Goal: Task Accomplishment & Management: Manage account settings

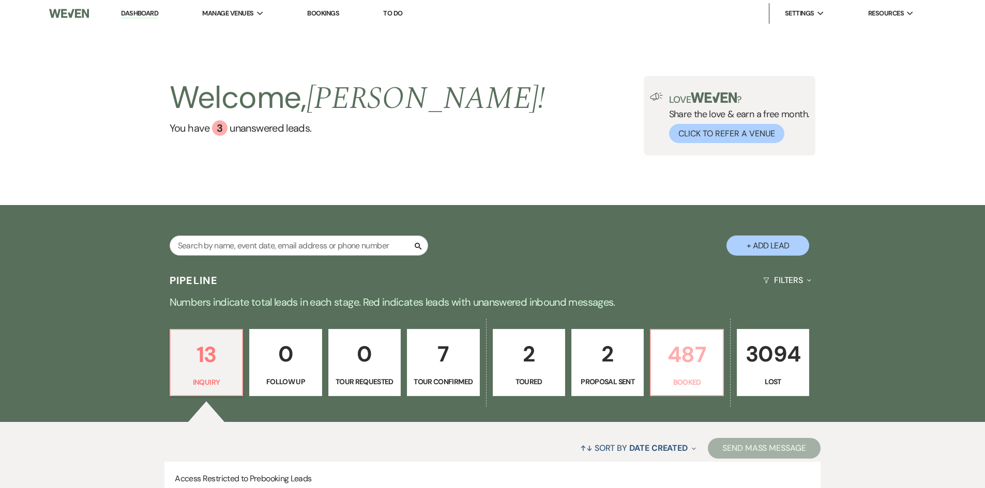
click at [677, 372] on p "487" at bounding box center [686, 354] width 59 height 35
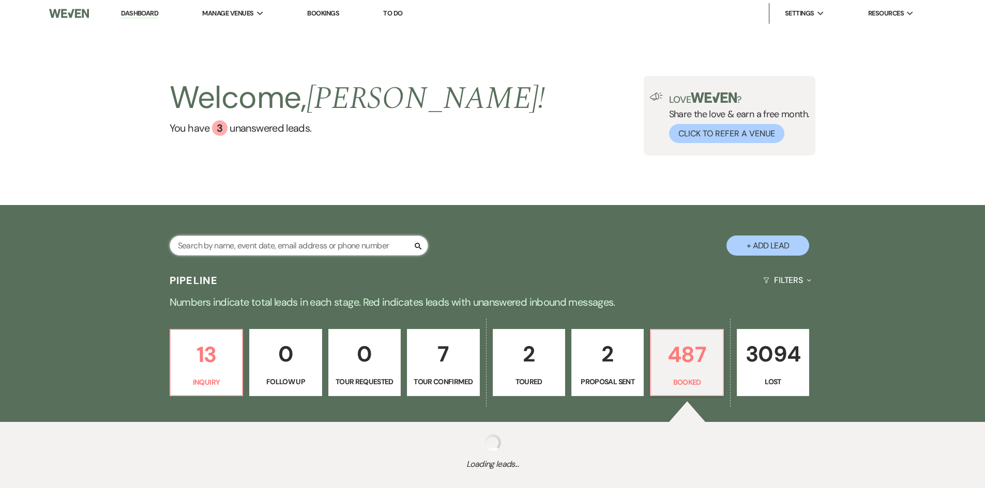
click at [334, 253] on input "text" at bounding box center [299, 246] width 258 height 20
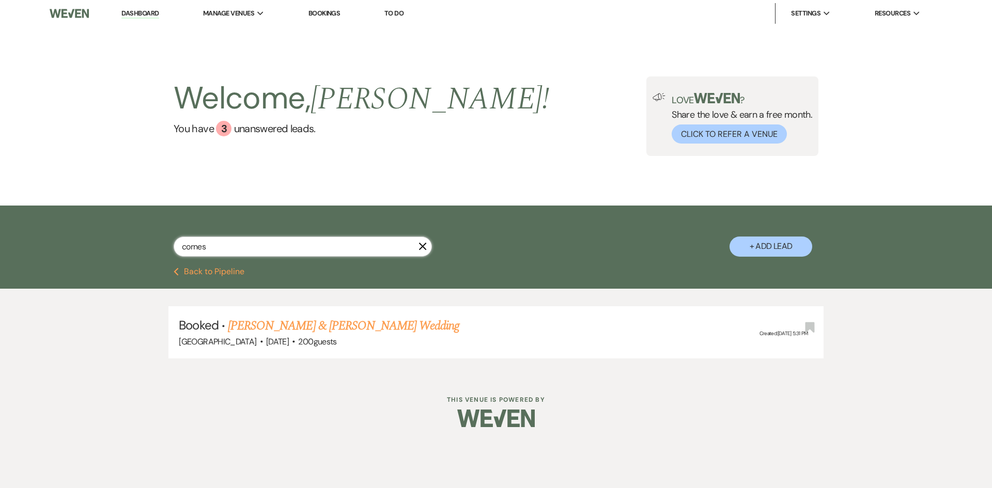
type input "cornes"
click at [115, 14] on ul "Dashboard Manage Venues Expand [GEOGRAPHIC_DATA] Events Bookings To Do Settings…" at bounding box center [520, 13] width 843 height 21
click at [150, 11] on link "Dashboard" at bounding box center [139, 14] width 37 height 10
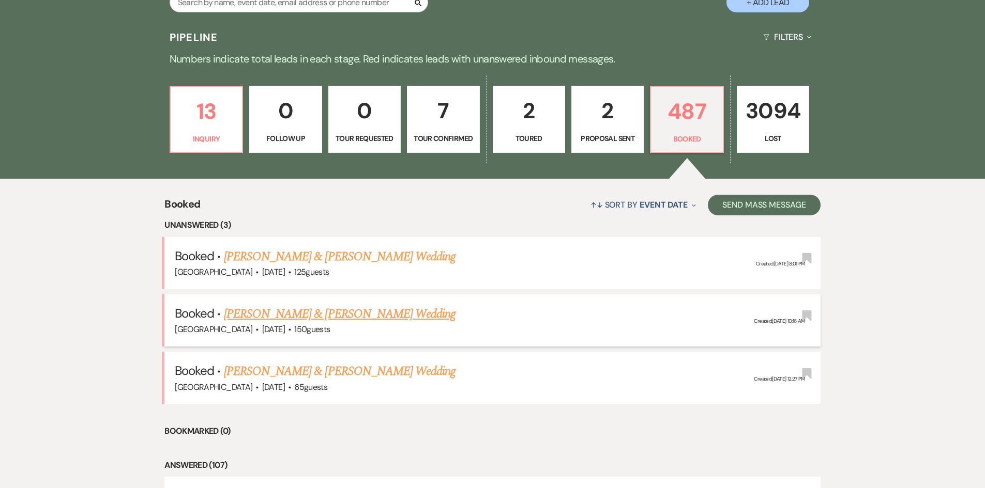
scroll to position [258, 0]
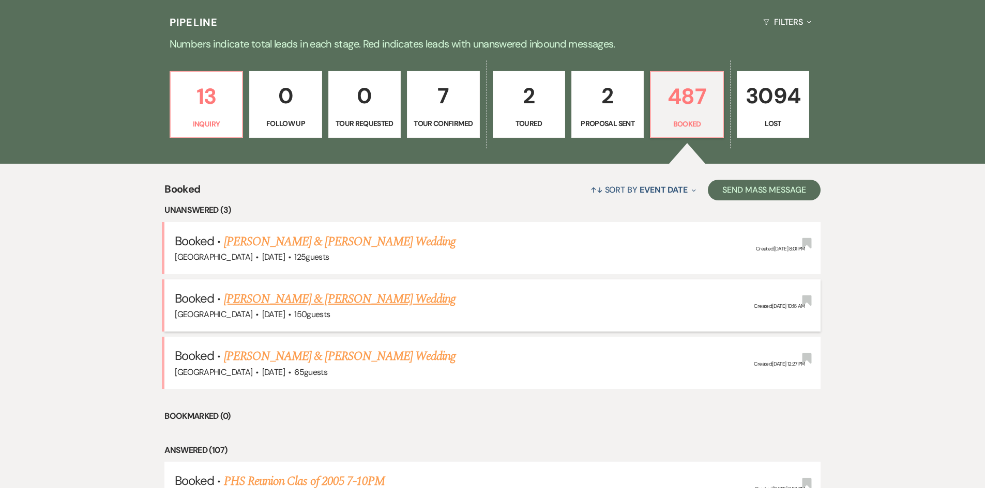
click at [300, 291] on link "[PERSON_NAME] & [PERSON_NAME] Wedding" at bounding box center [340, 299] width 232 height 19
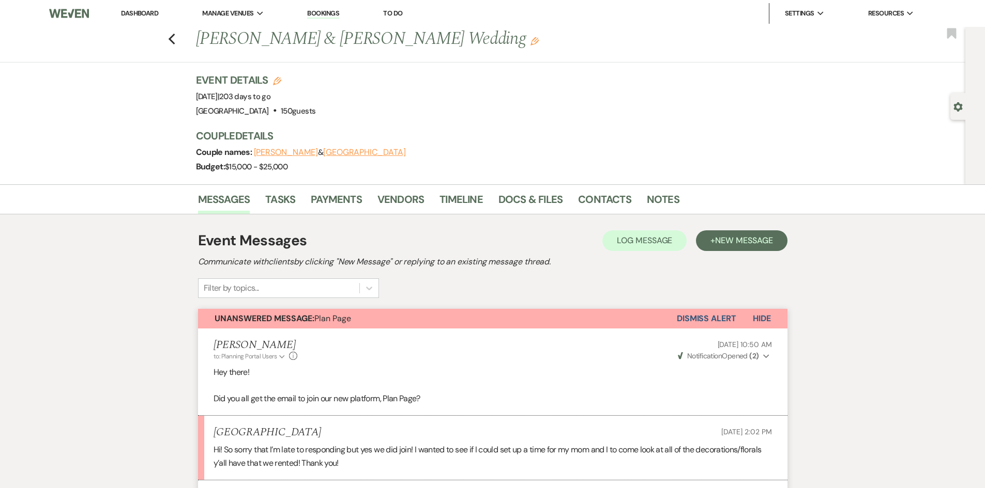
click at [132, 18] on li "Dashboard" at bounding box center [140, 13] width 48 height 21
click at [134, 12] on link "Dashboard" at bounding box center [139, 13] width 37 height 9
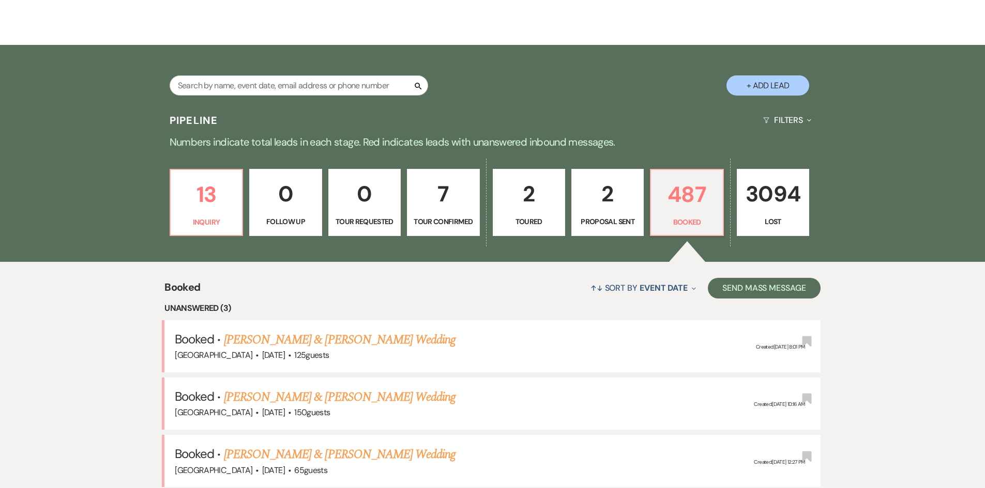
scroll to position [103, 0]
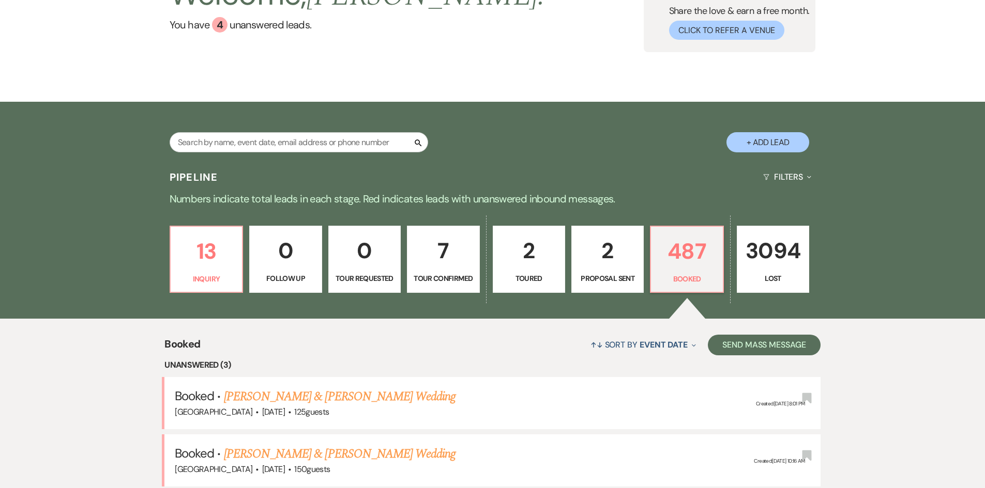
drag, startPoint x: 298, startPoint y: 128, endPoint x: 304, endPoint y: 141, distance: 14.3
click at [304, 141] on div "Search + Add Lead" at bounding box center [492, 134] width 744 height 54
click at [306, 141] on input "text" at bounding box center [299, 142] width 258 height 20
drag, startPoint x: 168, startPoint y: 111, endPoint x: 206, endPoint y: 167, distance: 67.8
click at [196, 163] on div "Search + Add Lead" at bounding box center [492, 133] width 985 height 62
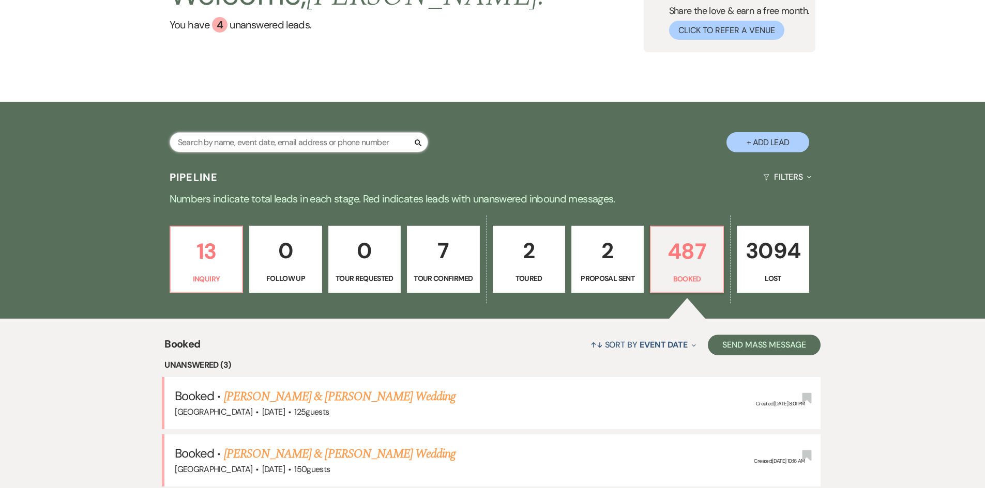
click at [205, 146] on input "text" at bounding box center [299, 142] width 258 height 20
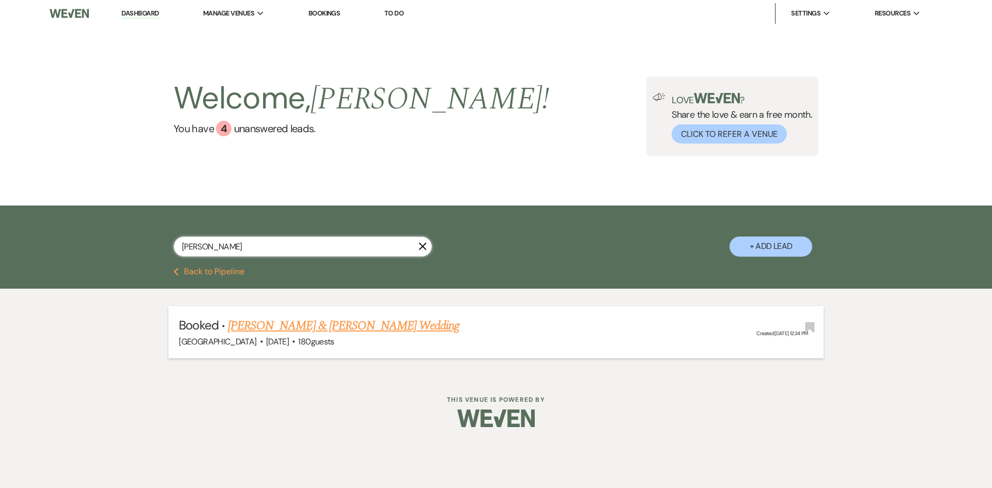
type input "[PERSON_NAME]"
click at [311, 324] on link "[PERSON_NAME] & [PERSON_NAME] Wedding" at bounding box center [344, 326] width 232 height 19
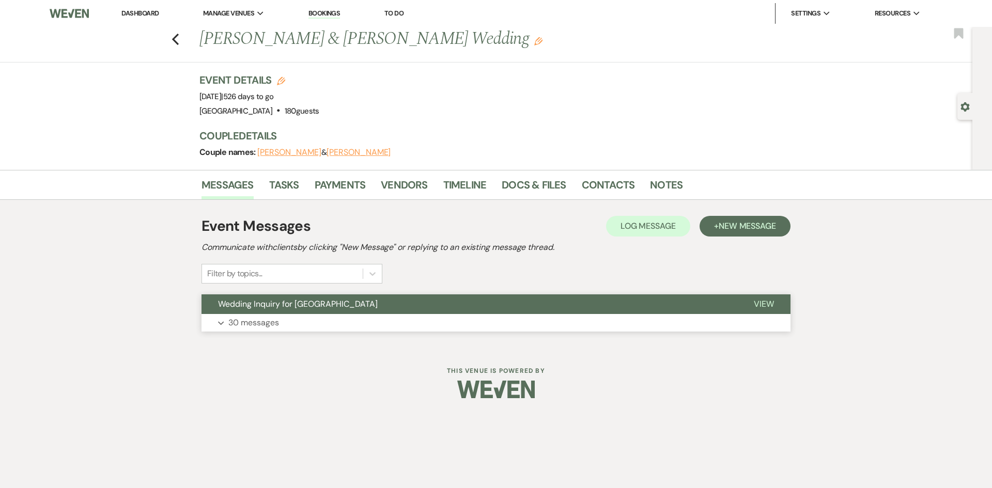
click at [238, 315] on button "Expand 30 messages" at bounding box center [496, 323] width 589 height 18
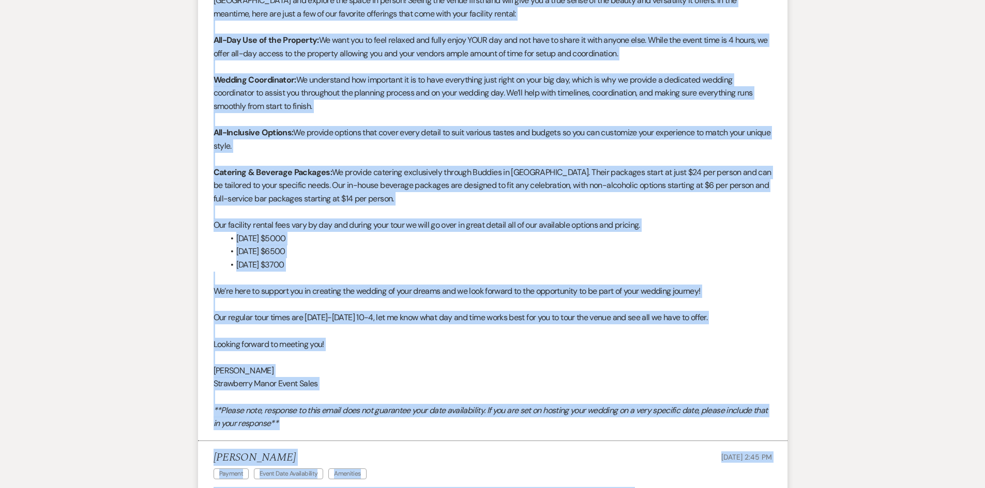
scroll to position [690, 0]
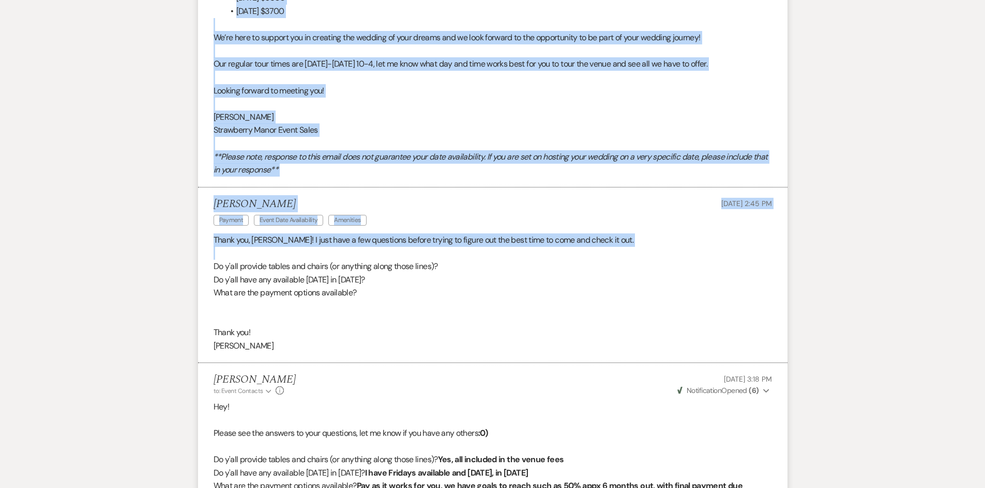
drag, startPoint x: 200, startPoint y: 93, endPoint x: 125, endPoint y: 271, distance: 193.4
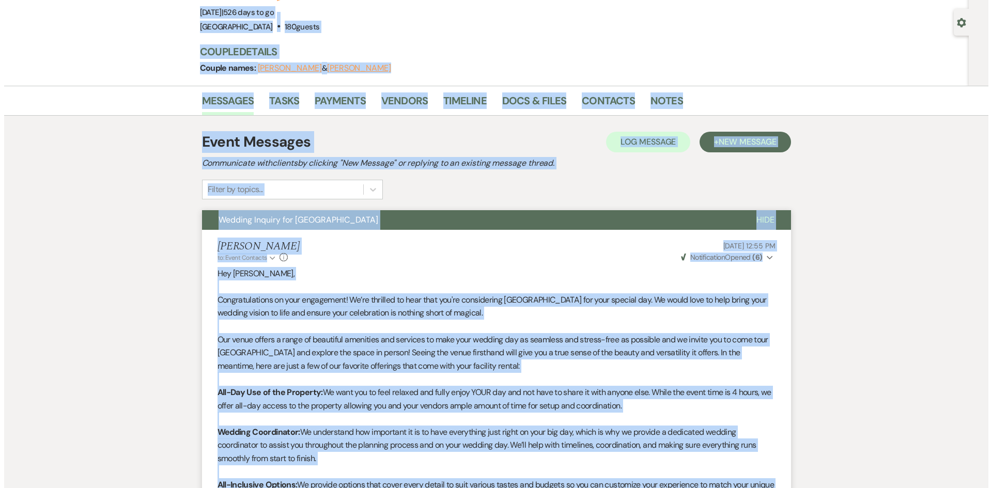
scroll to position [0, 0]
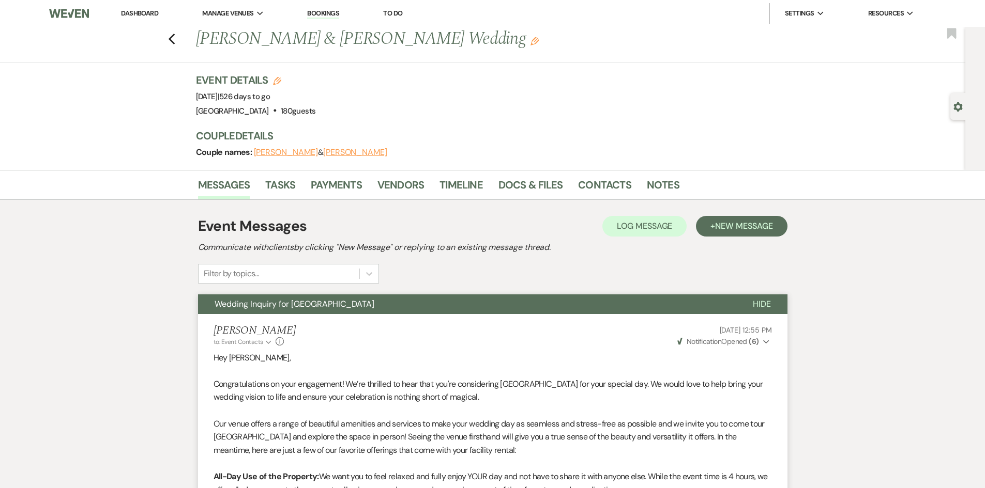
click at [139, 3] on li "Dashboard" at bounding box center [140, 13] width 48 height 21
click at [141, 13] on link "Dashboard" at bounding box center [139, 13] width 37 height 9
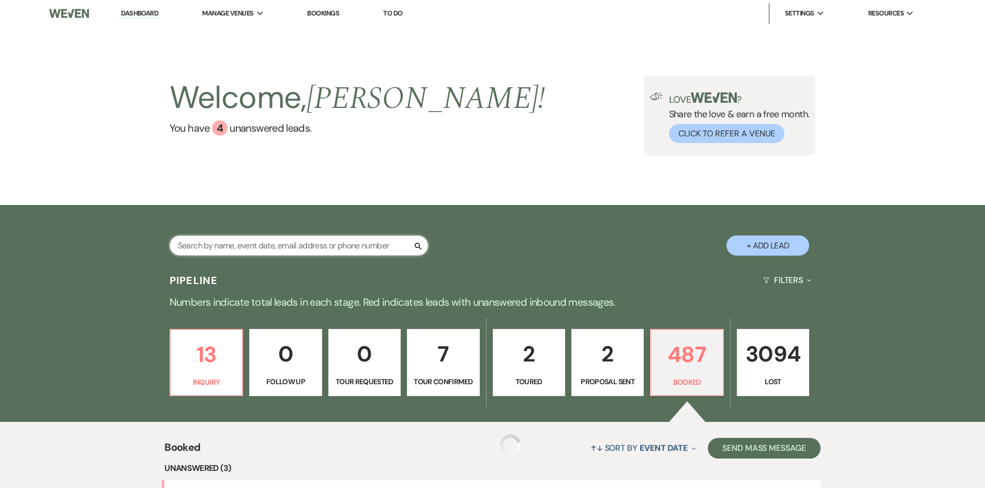
click at [309, 252] on input "text" at bounding box center [299, 246] width 258 height 20
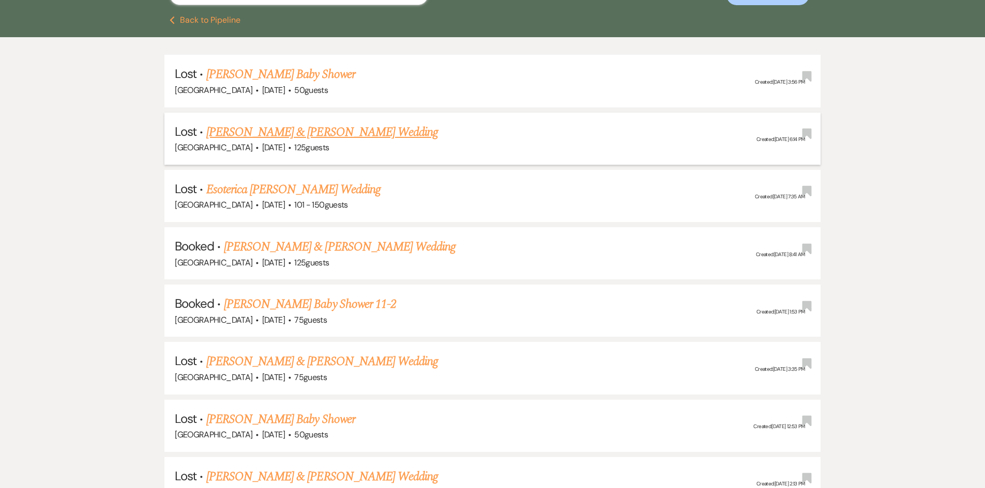
scroll to position [258, 0]
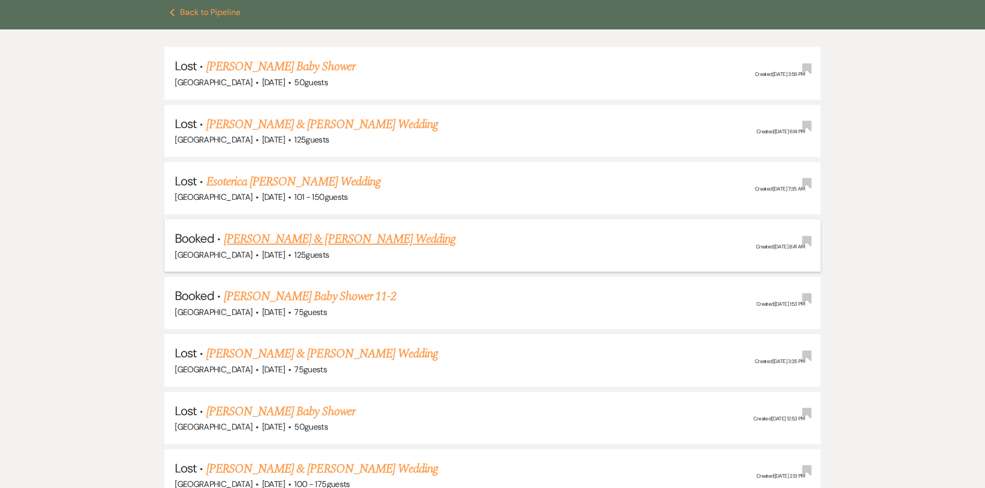
type input "hill"
click at [314, 245] on link "[PERSON_NAME] & [PERSON_NAME] Wedding" at bounding box center [340, 239] width 232 height 19
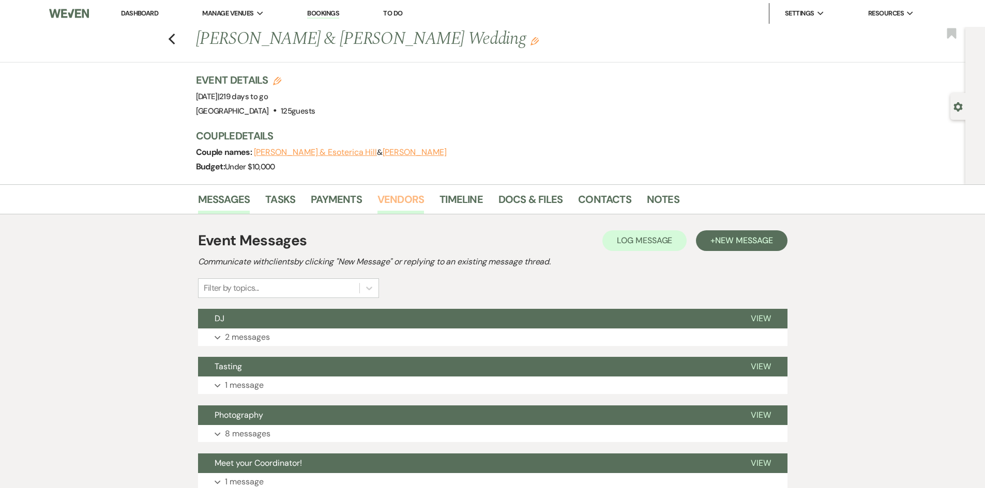
click at [378, 200] on link "Vendors" at bounding box center [400, 202] width 47 height 23
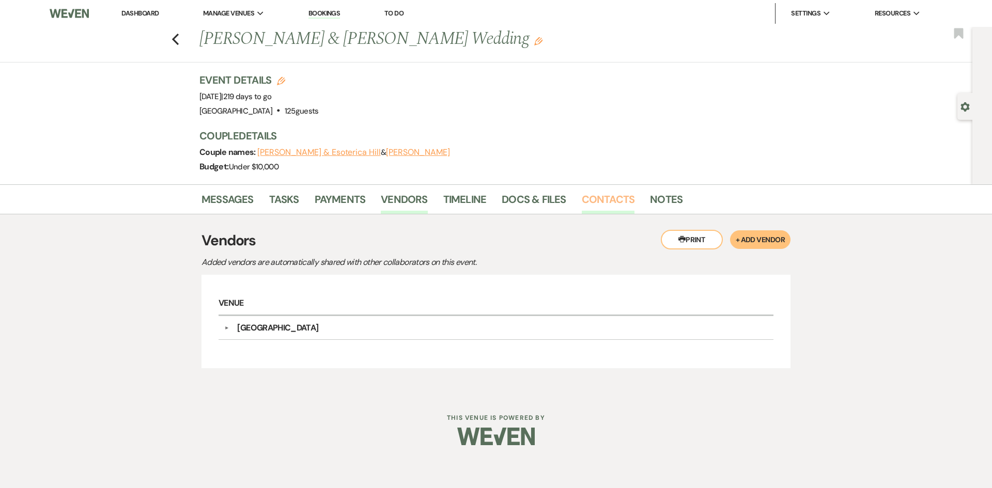
click at [593, 196] on link "Contacts" at bounding box center [608, 202] width 53 height 23
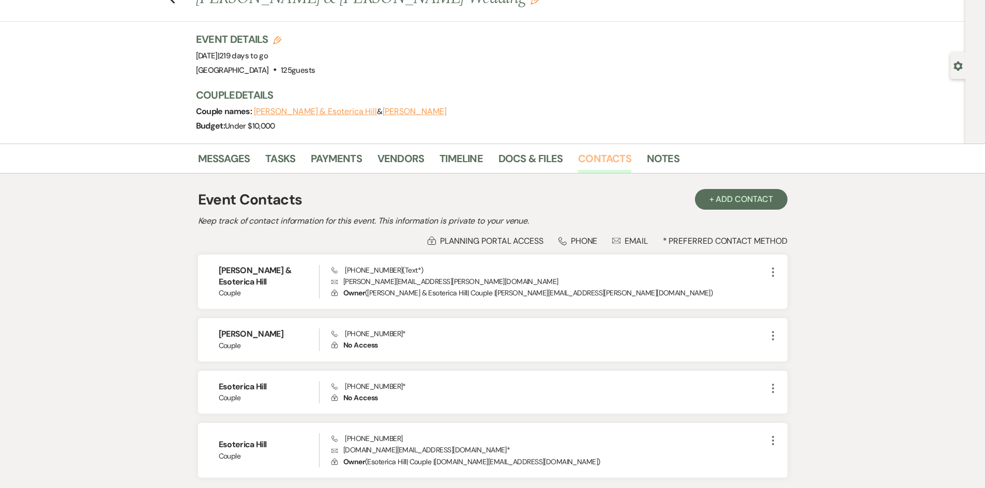
scroll to position [122, 0]
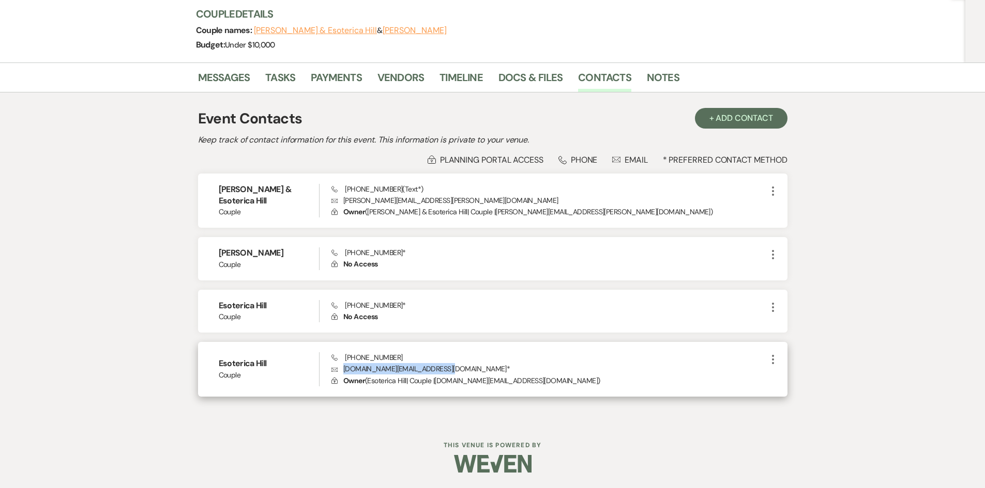
drag, startPoint x: 341, startPoint y: 371, endPoint x: 439, endPoint y: 371, distance: 98.2
click at [439, 371] on p "Envelope [DOMAIN_NAME][EMAIL_ADDRESS][DOMAIN_NAME] *" at bounding box center [548, 368] width 435 height 11
copy p "[DOMAIN_NAME][EMAIL_ADDRESS][DOMAIN_NAME]"
click at [218, 81] on link "Messages" at bounding box center [224, 80] width 52 height 23
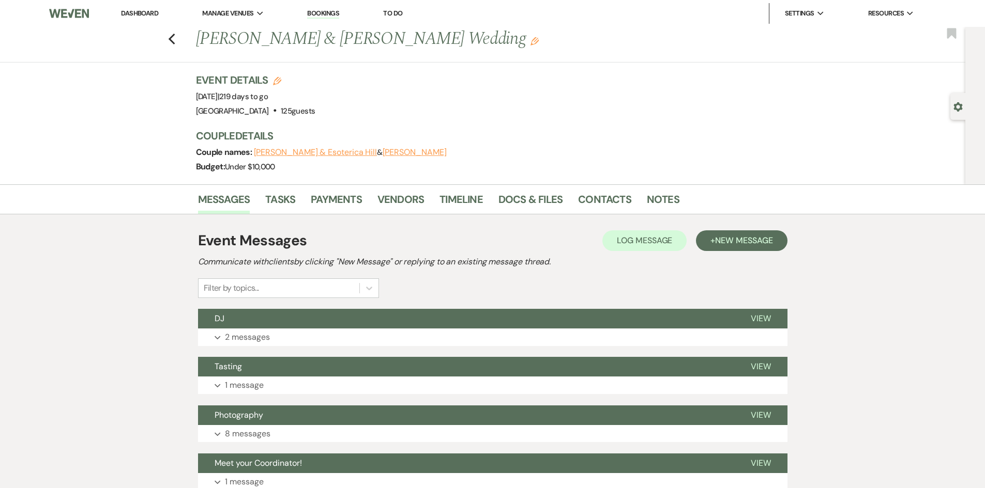
click at [147, 11] on link "Dashboard" at bounding box center [139, 13] width 37 height 9
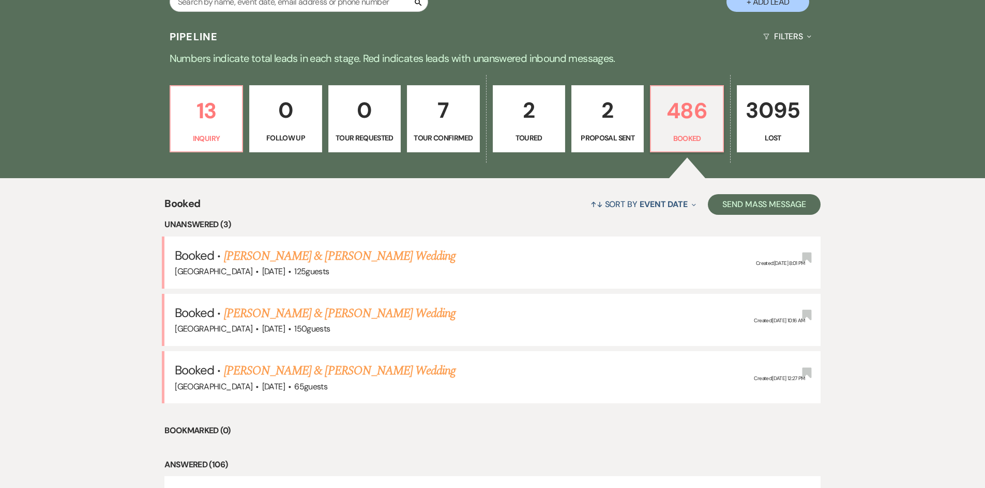
scroll to position [258, 0]
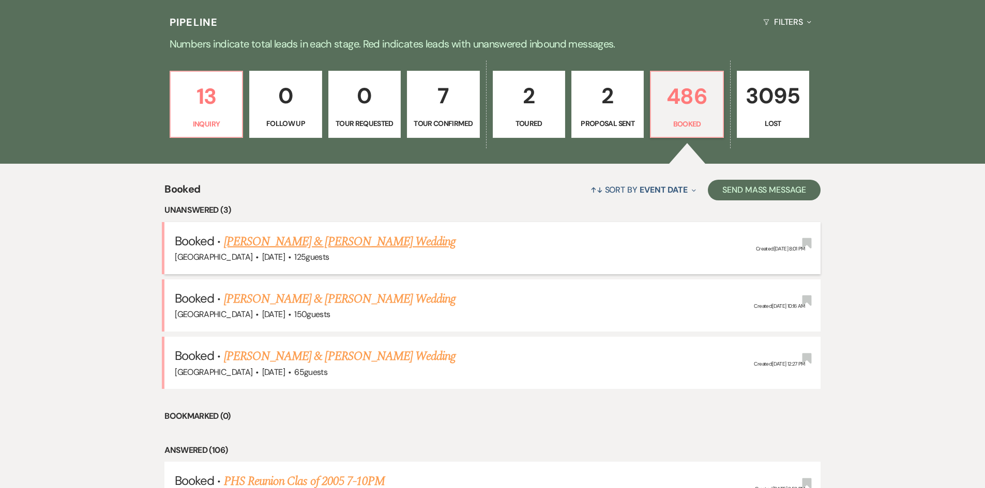
click at [316, 240] on link "[PERSON_NAME] & [PERSON_NAME] Wedding" at bounding box center [340, 242] width 232 height 19
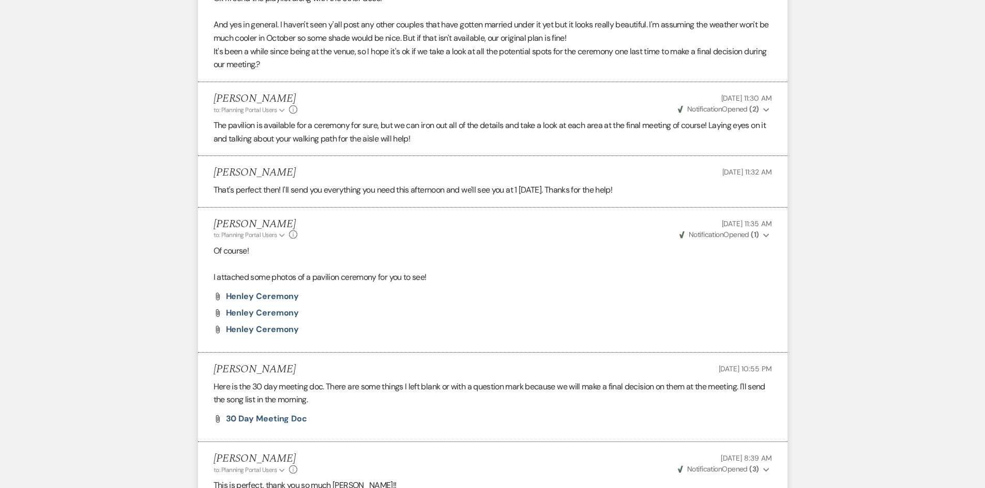
scroll to position [2223, 0]
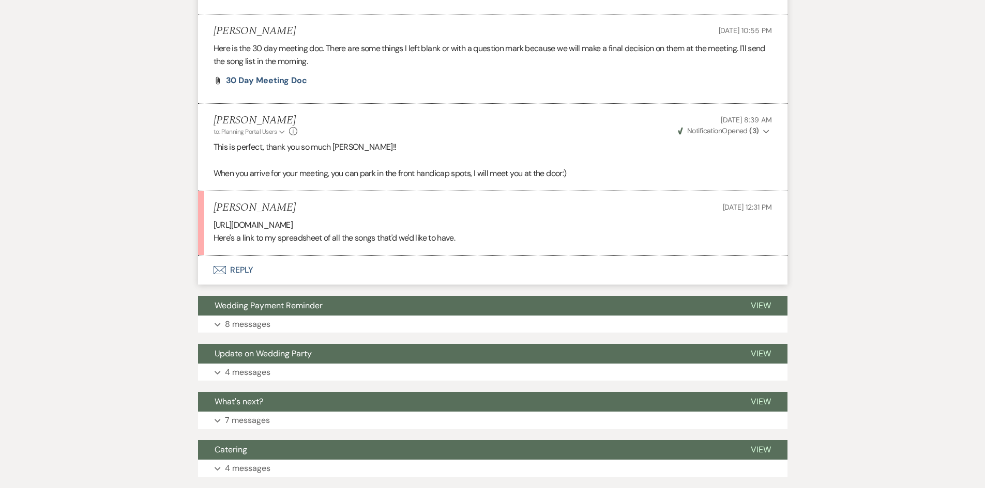
drag, startPoint x: 208, startPoint y: 223, endPoint x: 619, endPoint y: 228, distance: 411.4
click at [619, 228] on li "[PERSON_NAME] [DATE] 12:31 PM [URL][DOMAIN_NAME] Here's a link to my spreadshee…" at bounding box center [492, 223] width 589 height 65
copy p "[URL][DOMAIN_NAME]"
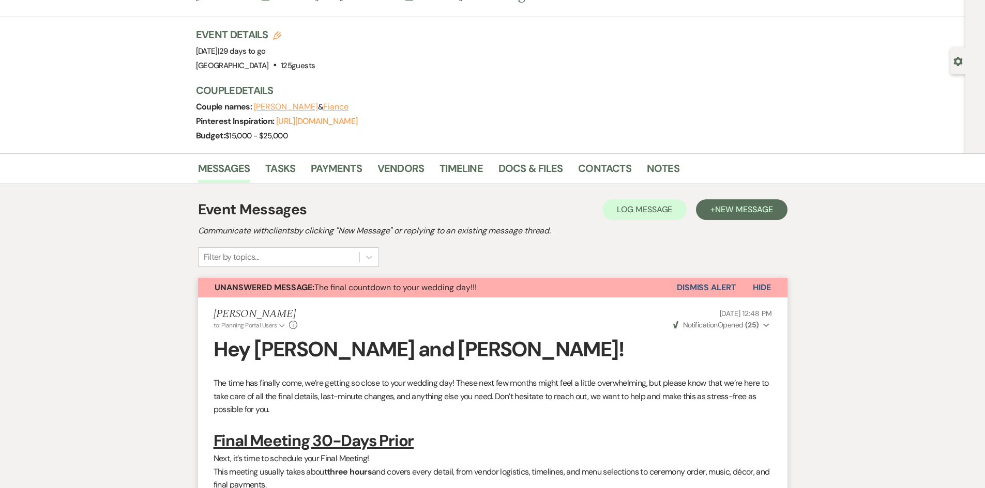
scroll to position [0, 0]
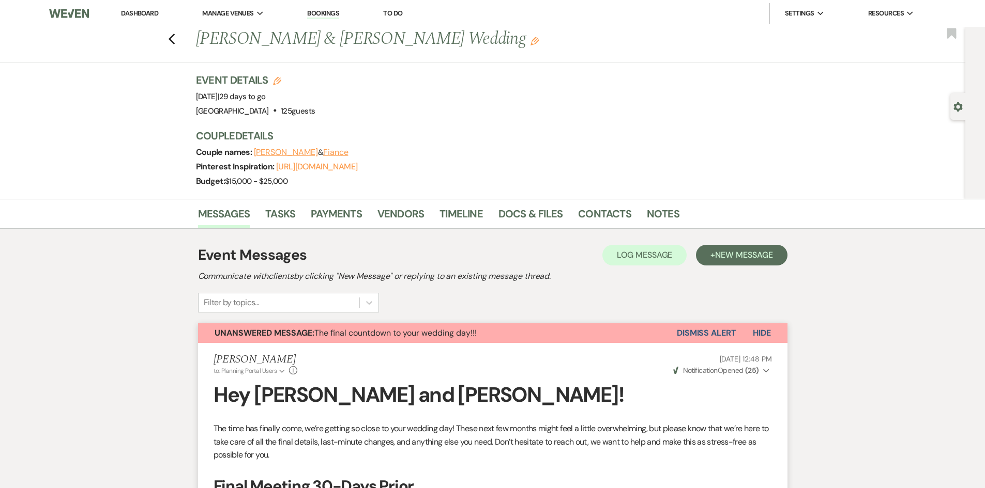
click at [141, 9] on link "Dashboard" at bounding box center [139, 13] width 37 height 9
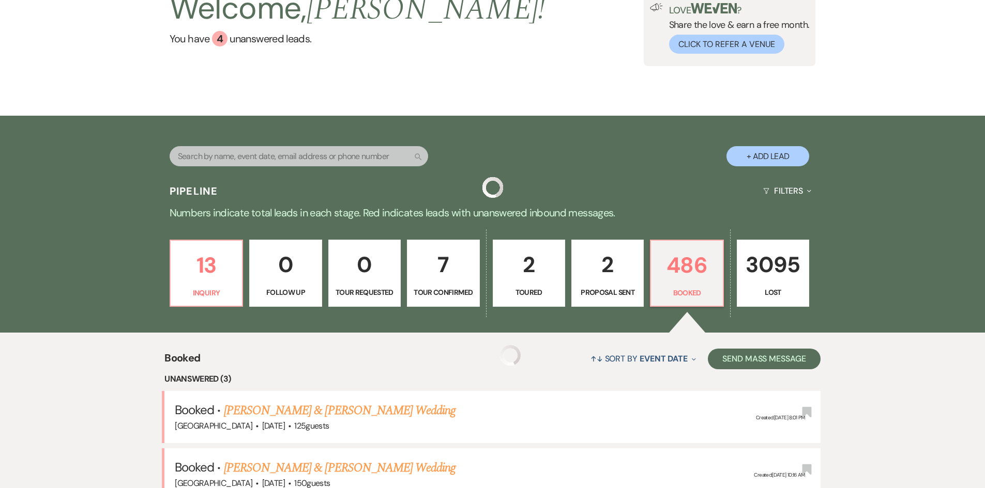
scroll to position [258, 0]
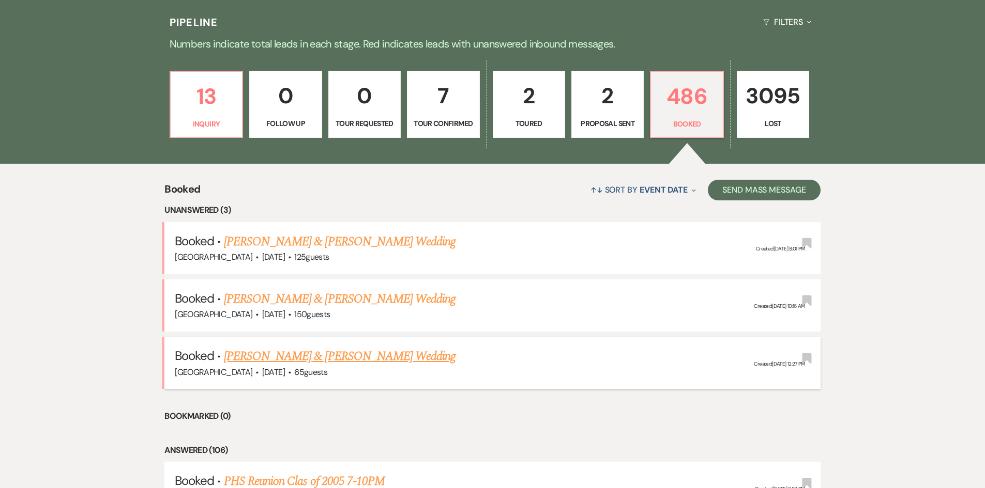
click at [320, 345] on li "Booked · [PERSON_NAME] & [PERSON_NAME] Wedding [GEOGRAPHIC_DATA] · [DATE] · 65 …" at bounding box center [492, 363] width 656 height 52
click at [319, 354] on link "[PERSON_NAME] & [PERSON_NAME] Wedding" at bounding box center [340, 356] width 232 height 19
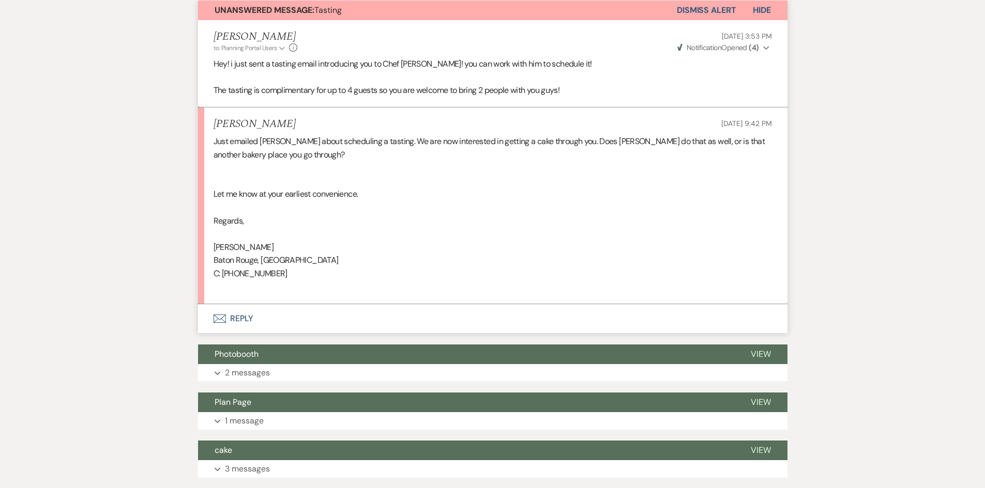
scroll to position [259, 0]
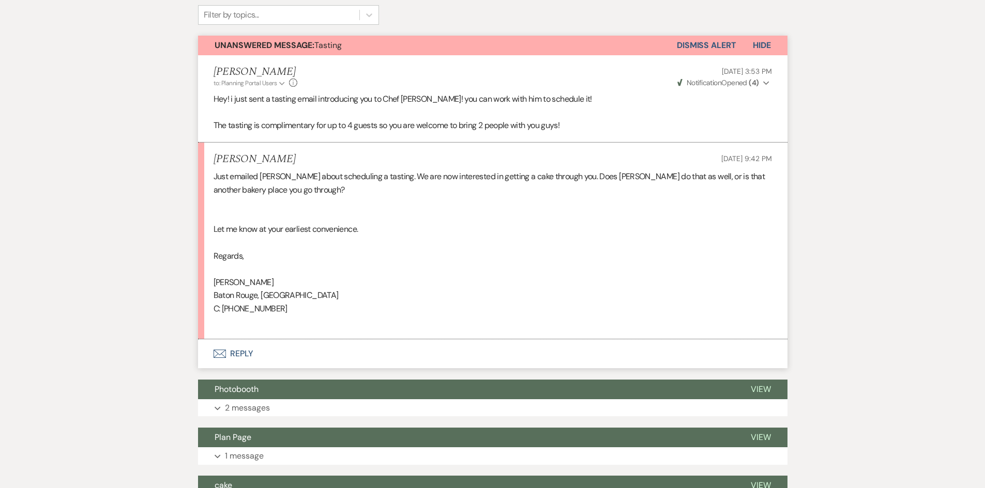
click at [710, 46] on button "Dismiss Alert" at bounding box center [706, 46] width 59 height 20
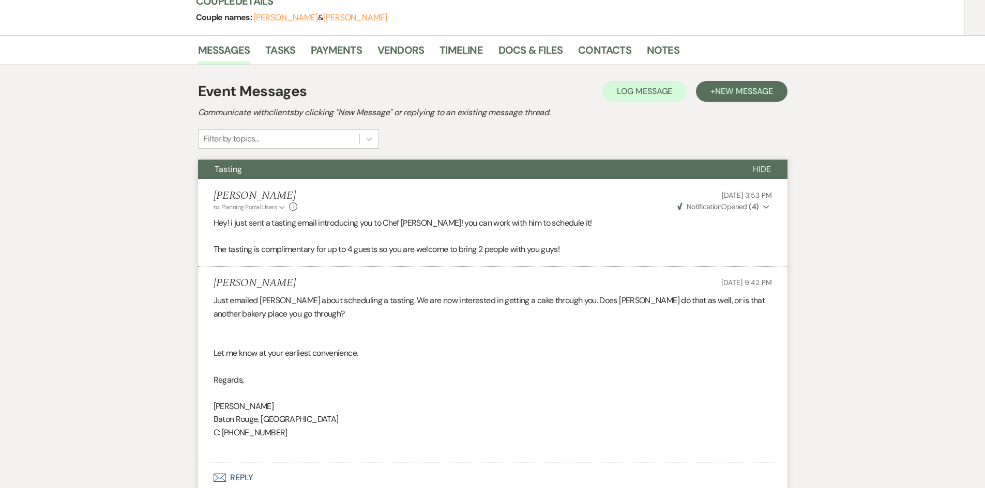
scroll to position [0, 0]
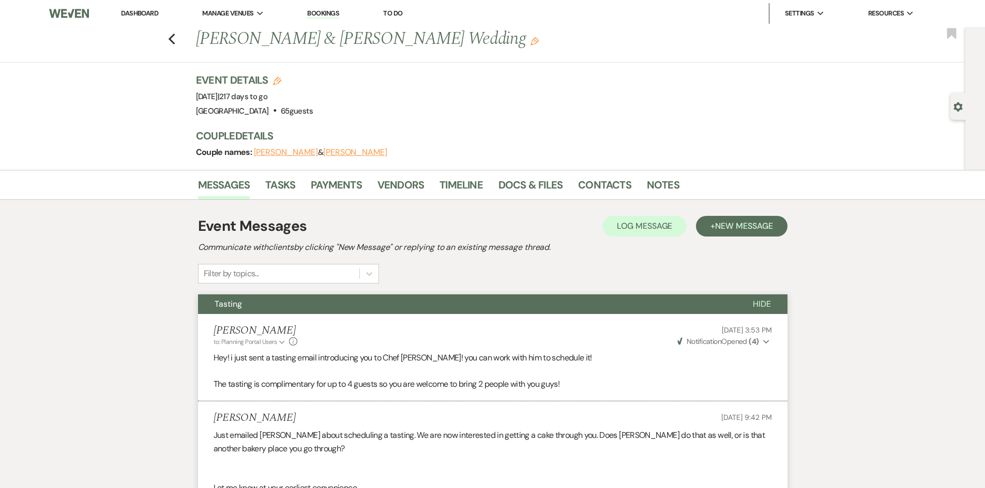
click at [129, 14] on link "Dashboard" at bounding box center [139, 13] width 37 height 9
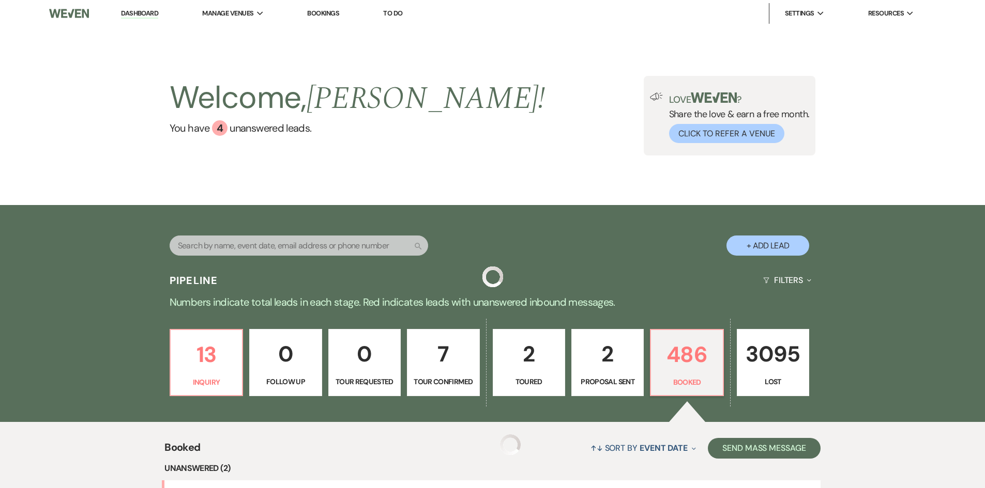
scroll to position [207, 0]
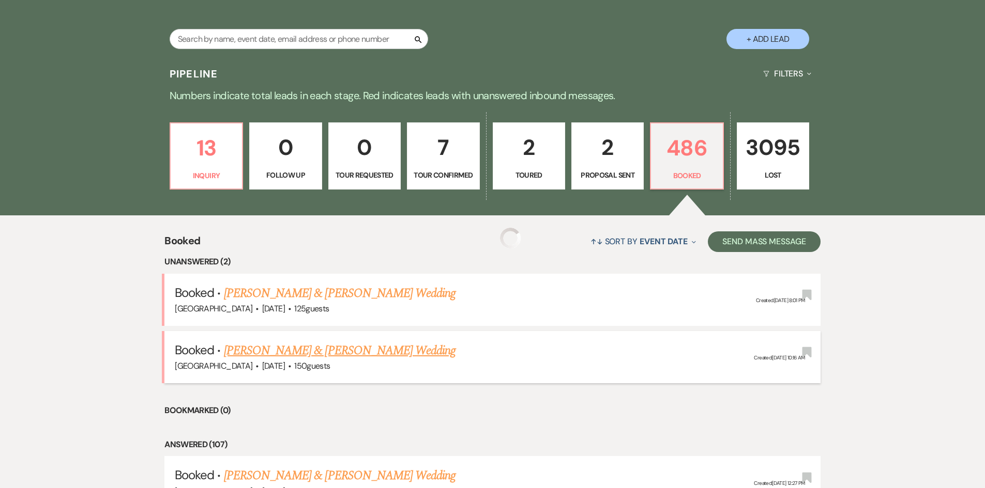
click at [301, 347] on link "[PERSON_NAME] & [PERSON_NAME] Wedding" at bounding box center [340, 351] width 232 height 19
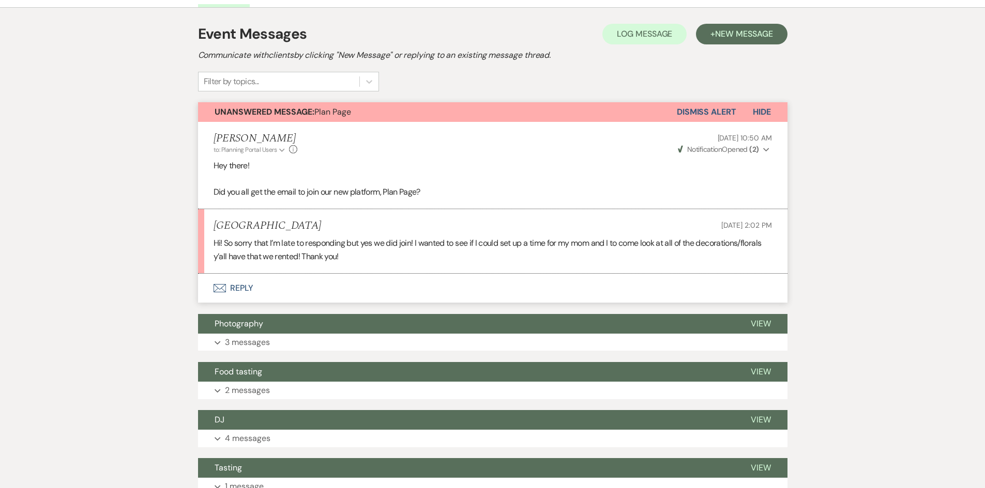
click at [694, 113] on button "Dismiss Alert" at bounding box center [706, 112] width 59 height 20
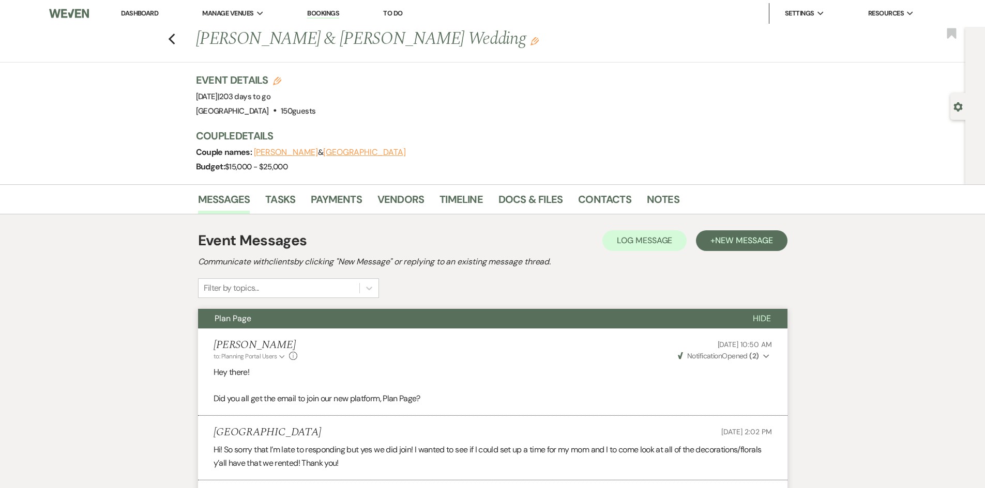
click at [140, 13] on link "Dashboard" at bounding box center [139, 13] width 37 height 9
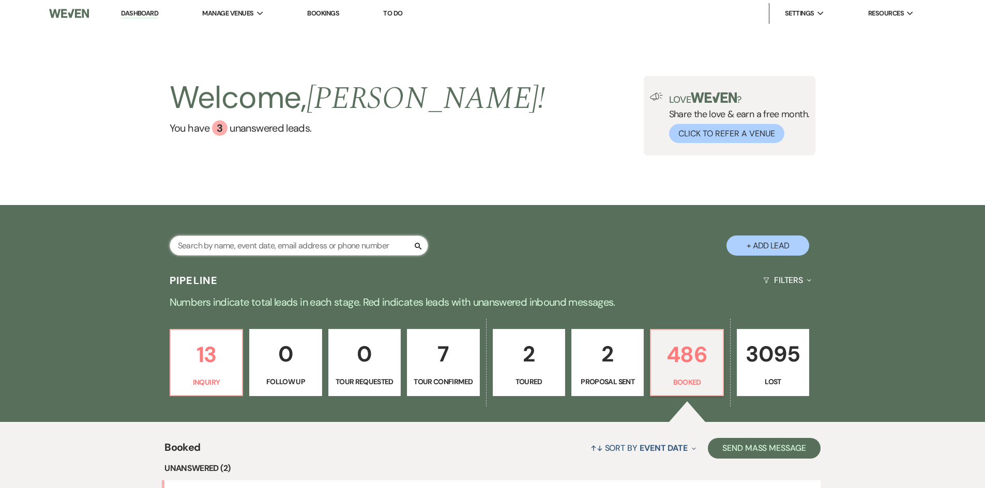
click at [310, 252] on input "text" at bounding box center [299, 246] width 258 height 20
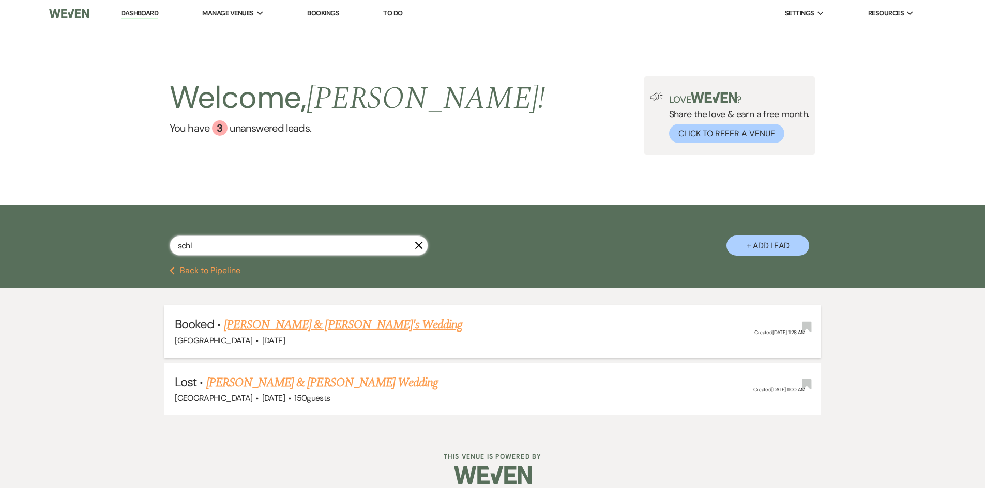
type input "schl"
click at [290, 328] on link "[PERSON_NAME] & [PERSON_NAME]'s Wedding" at bounding box center [343, 325] width 239 height 19
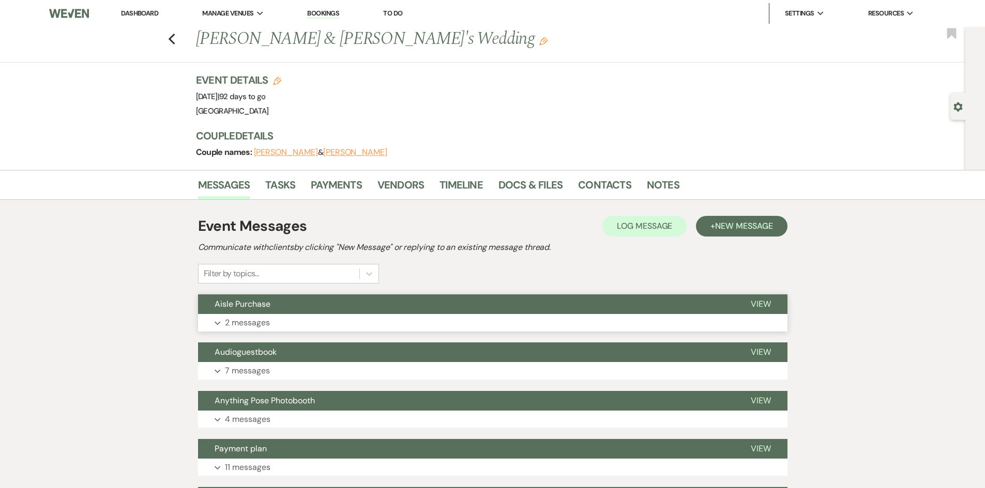
click at [247, 318] on p "2 messages" at bounding box center [247, 322] width 45 height 13
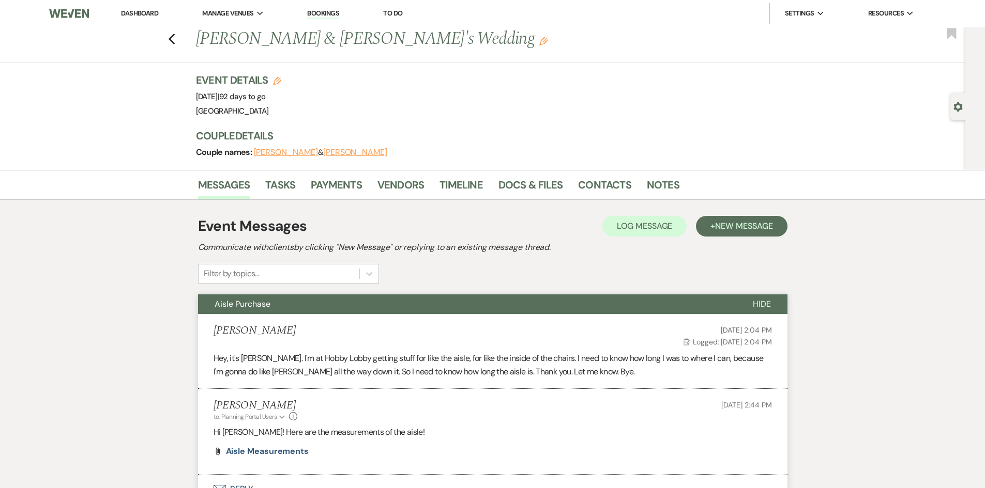
scroll to position [310, 0]
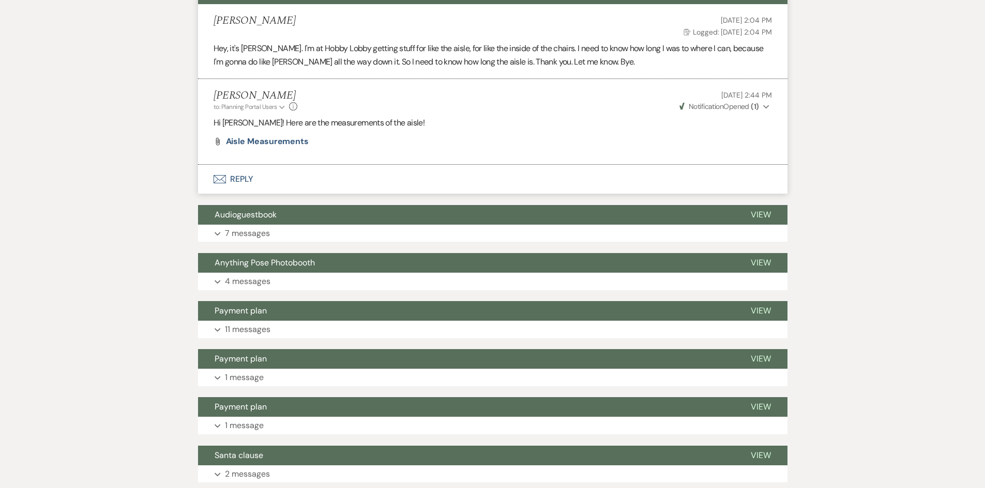
click at [259, 339] on div "Event Messages Log Log Message + New Message Communicate with clients by clicki…" at bounding box center [492, 290] width 589 height 780
click at [259, 324] on p "11 messages" at bounding box center [247, 329] width 45 height 13
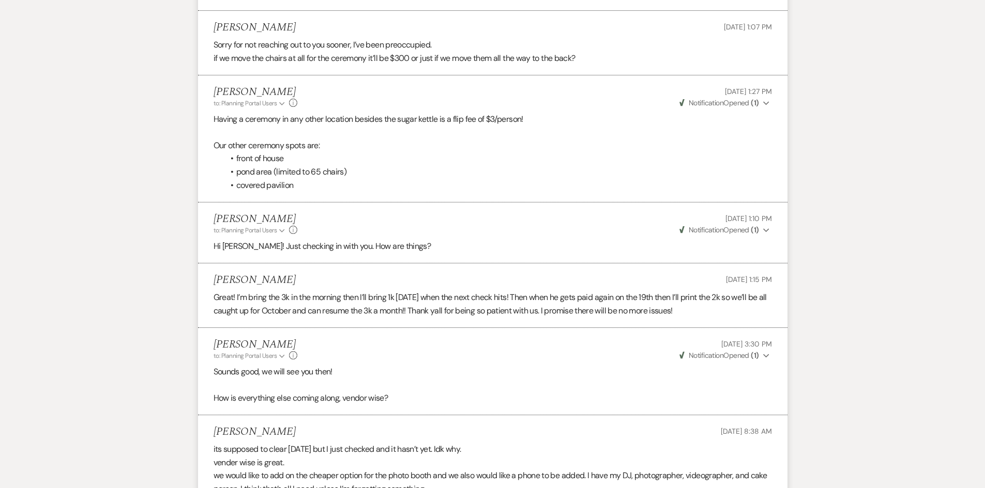
scroll to position [1241, 0]
